Goal: Task Accomplishment & Management: Manage account settings

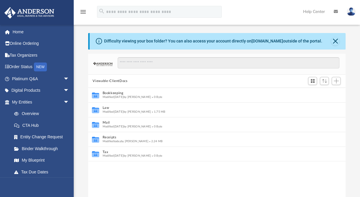
scroll to position [5, 5]
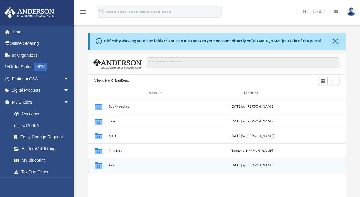
click at [110, 166] on button "Tax" at bounding box center [155, 165] width 94 height 4
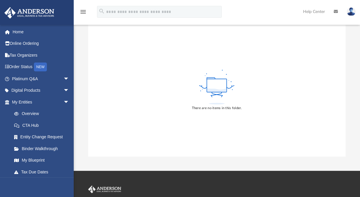
scroll to position [0, 0]
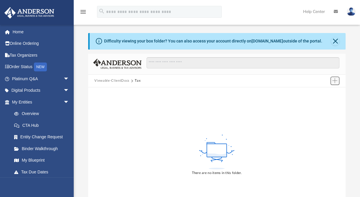
click at [334, 81] on span "Add" at bounding box center [334, 80] width 5 height 5
click at [321, 90] on li "Upload" at bounding box center [326, 92] width 19 height 6
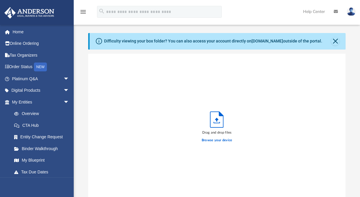
scroll to position [145, 253]
click at [213, 141] on label "Browse your device" at bounding box center [216, 140] width 31 height 5
click at [0, 0] on input "Browse your device" at bounding box center [0, 0] width 0 height 0
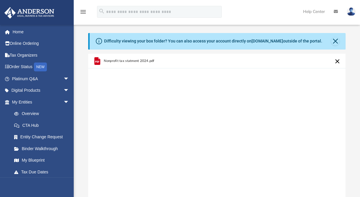
click at [338, 62] on button "Cancel this upload" at bounding box center [336, 61] width 7 height 7
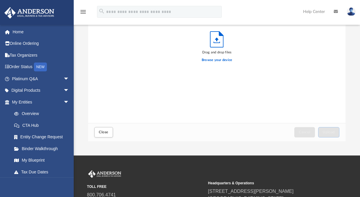
scroll to position [80, 0]
click at [103, 132] on span "Close" at bounding box center [103, 132] width 9 height 4
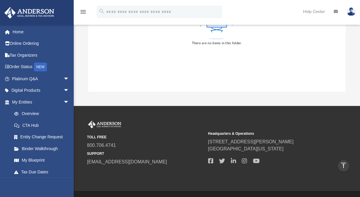
scroll to position [0, 0]
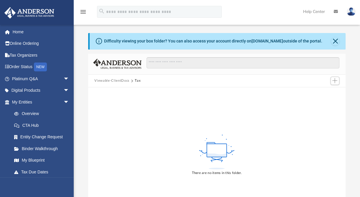
click at [119, 80] on button "Viewable-ClientDocs" at bounding box center [111, 80] width 35 height 5
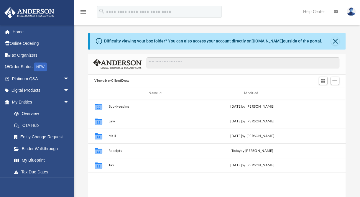
scroll to position [129, 253]
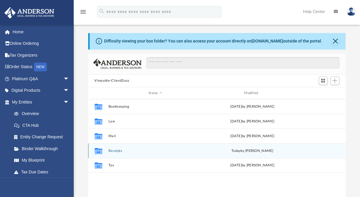
click at [115, 150] on button "Receipts" at bounding box center [155, 151] width 94 height 4
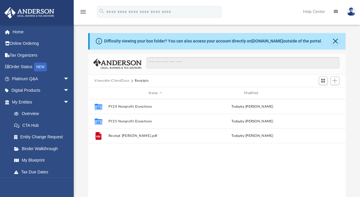
click at [118, 79] on button "Viewable-ClientDocs" at bounding box center [111, 80] width 35 height 5
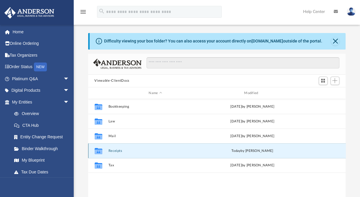
click at [114, 152] on button "Receipts" at bounding box center [155, 151] width 94 height 4
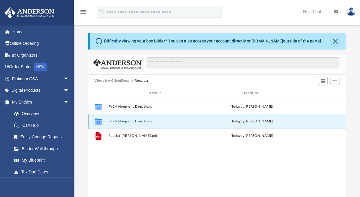
click at [130, 122] on button "FY25 Nonprofit Donations" at bounding box center [155, 121] width 94 height 4
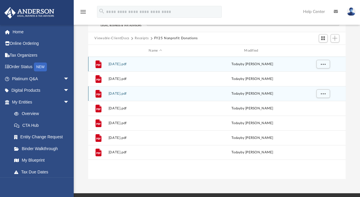
scroll to position [0, 0]
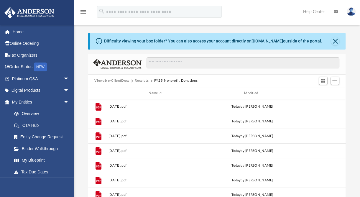
click at [138, 79] on button "Receipts" at bounding box center [142, 80] width 14 height 5
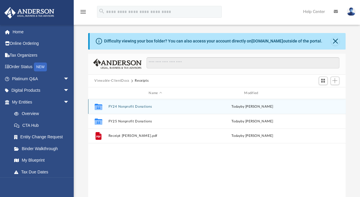
click at [112, 106] on button "FY24 Nonprofit Donations" at bounding box center [155, 107] width 94 height 4
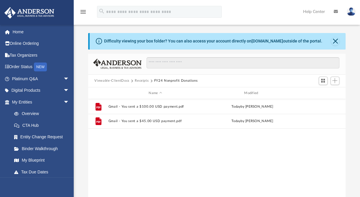
click at [327, 148] on div "File Gmail - You sent a $100.00 USD payment.pdf [DATE] by [PERSON_NAME] File Gm…" at bounding box center [216, 160] width 257 height 122
click at [337, 82] on span "Add" at bounding box center [334, 80] width 5 height 5
click at [320, 93] on li "Upload" at bounding box center [326, 92] width 19 height 6
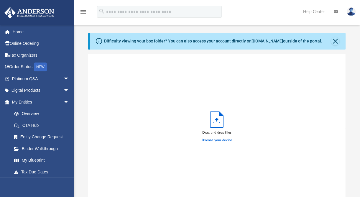
scroll to position [145, 253]
click at [210, 140] on label "Browse your device" at bounding box center [216, 140] width 31 height 5
click at [0, 0] on input "Browse your device" at bounding box center [0, 0] width 0 height 0
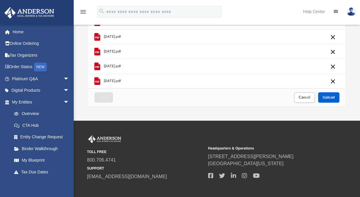
scroll to position [115, 0]
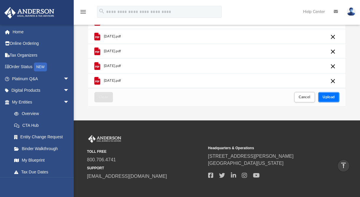
click at [325, 100] on button "Upload" at bounding box center [328, 97] width 21 height 10
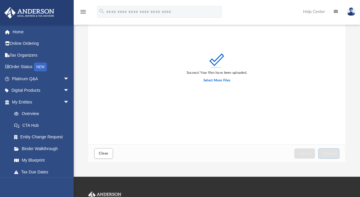
scroll to position [61, 0]
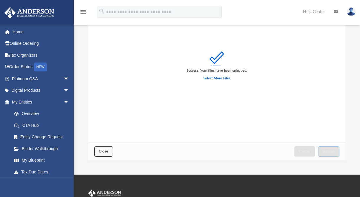
click at [99, 152] on span "Close" at bounding box center [103, 151] width 9 height 4
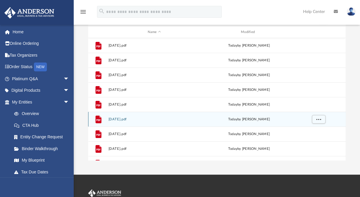
scroll to position [0, 0]
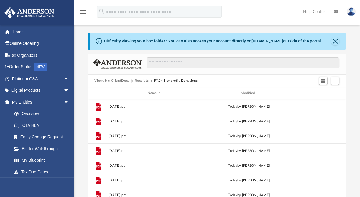
click at [139, 80] on button "Receipts" at bounding box center [142, 80] width 14 height 5
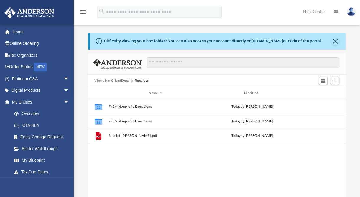
click at [283, 170] on div "Collaborated Folder FY24 Nonprofit Donations [DATE] by [PERSON_NAME] Collaborat…" at bounding box center [216, 160] width 257 height 122
click at [338, 82] on button "Add" at bounding box center [334, 81] width 9 height 8
click at [324, 92] on li "Upload" at bounding box center [326, 92] width 19 height 6
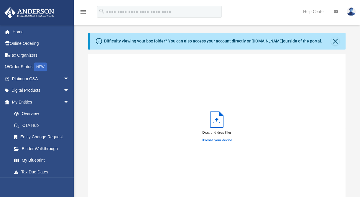
scroll to position [145, 253]
click at [211, 139] on label "Browse your device" at bounding box center [216, 140] width 31 height 5
click at [0, 0] on input "Browse your device" at bounding box center [0, 0] width 0 height 0
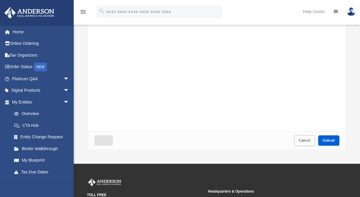
scroll to position [72, 0]
click at [325, 140] on span "Upload" at bounding box center [328, 140] width 12 height 4
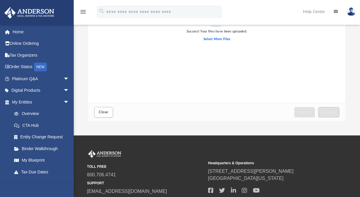
scroll to position [100, 0]
click at [108, 114] on button "Close" at bounding box center [103, 112] width 18 height 10
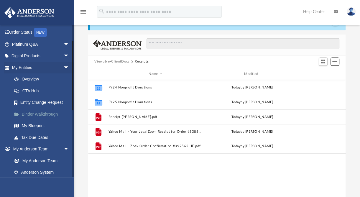
scroll to position [34, 0]
click at [63, 57] on span "arrow_drop_down" at bounding box center [69, 56] width 12 height 12
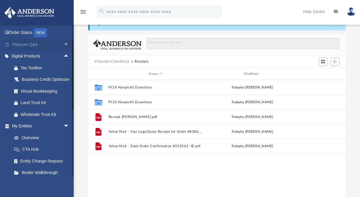
click at [63, 47] on span "arrow_drop_down" at bounding box center [69, 45] width 12 height 12
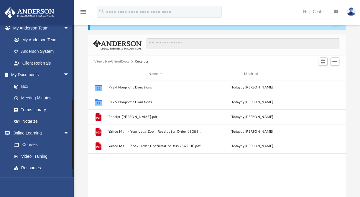
scroll to position [332, 0]
click at [143, 62] on button "Receipts" at bounding box center [142, 61] width 14 height 5
drag, startPoint x: 143, startPoint y: 62, endPoint x: 138, endPoint y: 61, distance: 5.2
click at [138, 61] on button "Receipts" at bounding box center [142, 61] width 14 height 5
click at [320, 61] on button "Switch to Grid View" at bounding box center [322, 61] width 9 height 8
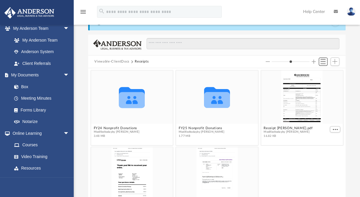
scroll to position [129, 253]
click at [320, 61] on span "Switch to List View" at bounding box center [322, 61] width 5 height 5
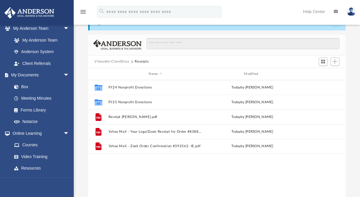
click at [113, 62] on button "Viewable-ClientDocs" at bounding box center [111, 61] width 35 height 5
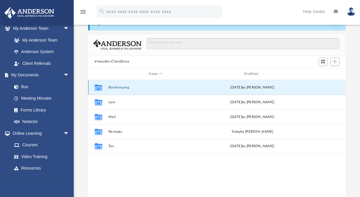
click at [115, 87] on button "Bookkeeping" at bounding box center [155, 87] width 94 height 4
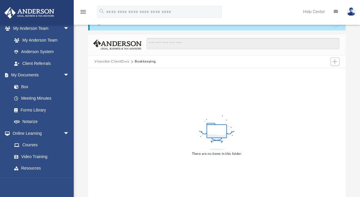
click at [112, 61] on button "Viewable-ClientDocs" at bounding box center [111, 61] width 35 height 5
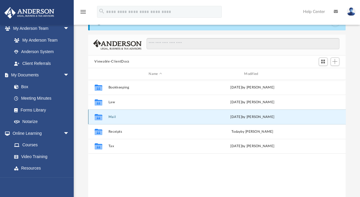
click at [112, 118] on button "Mail" at bounding box center [155, 117] width 94 height 4
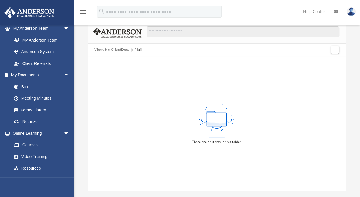
scroll to position [30, 0]
click at [100, 50] on button "Viewable-ClientDocs" at bounding box center [111, 50] width 35 height 5
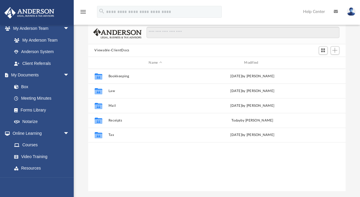
scroll to position [129, 253]
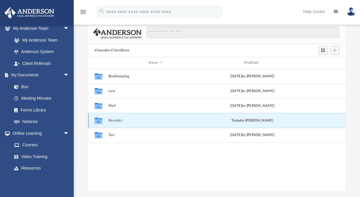
click at [114, 119] on button "Receipts" at bounding box center [155, 120] width 94 height 4
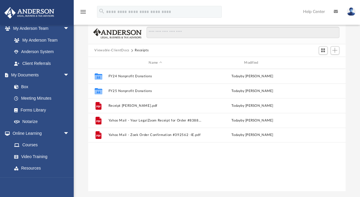
click at [115, 48] on button "Viewable-ClientDocs" at bounding box center [111, 50] width 35 height 5
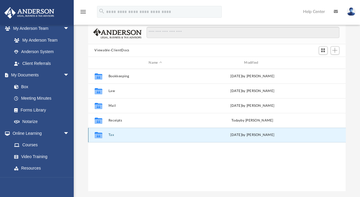
click at [111, 135] on button "Tax" at bounding box center [155, 135] width 94 height 4
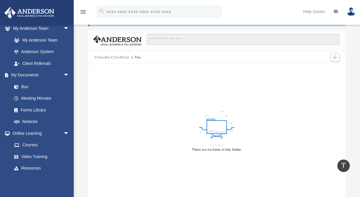
scroll to position [20, 0]
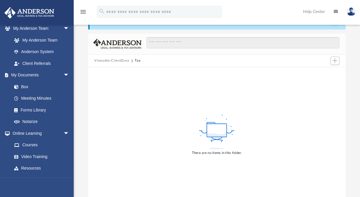
click at [103, 61] on button "Viewable-ClientDocs" at bounding box center [111, 60] width 35 height 5
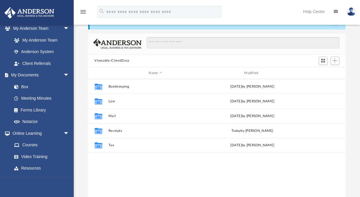
scroll to position [129, 253]
click at [23, 92] on link "Box" at bounding box center [43, 87] width 70 height 12
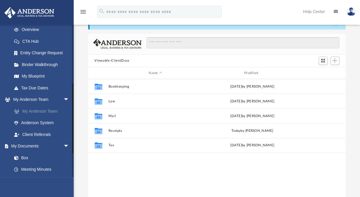
scroll to position [257, 0]
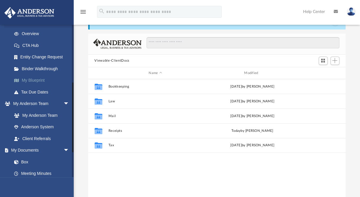
click at [34, 86] on link "My Blueprint" at bounding box center [43, 81] width 70 height 12
